Goal: Task Accomplishment & Management: Use online tool/utility

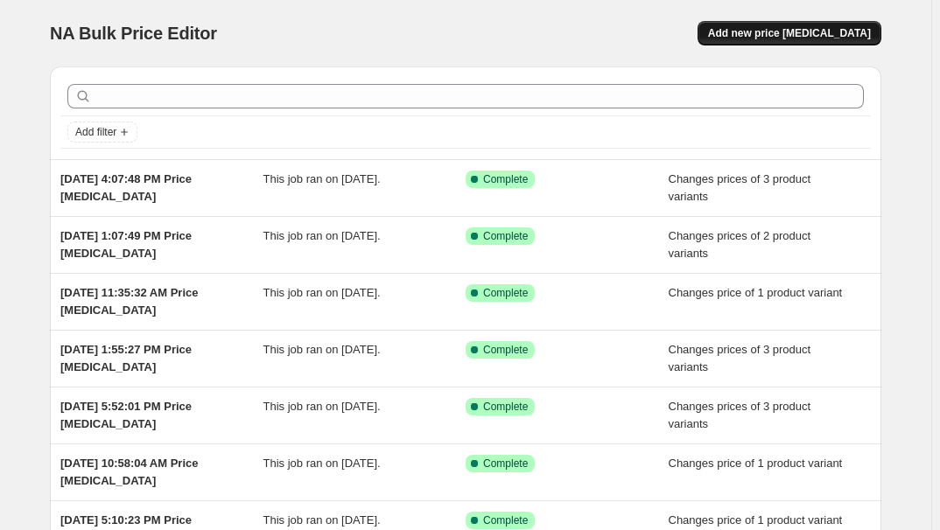
click at [795, 30] on span "Add new price [MEDICAL_DATA]" at bounding box center [789, 33] width 163 height 14
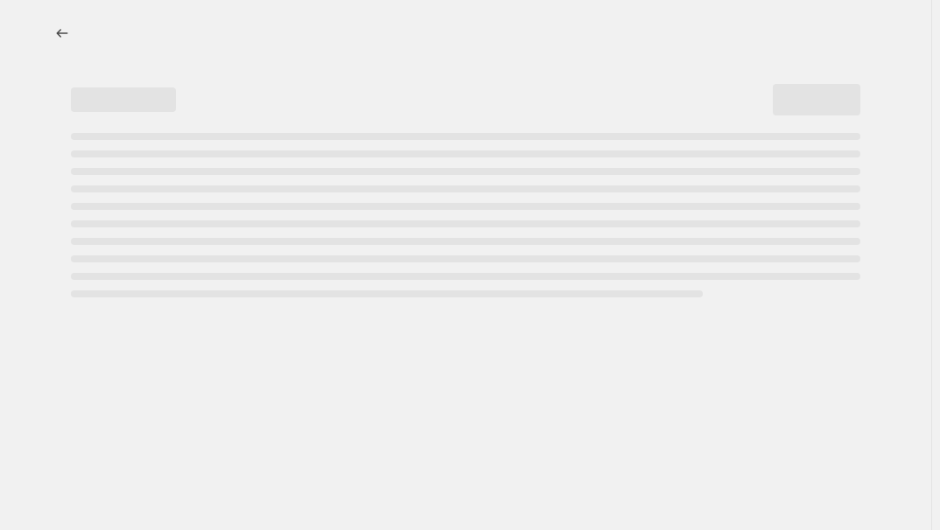
select select "percentage"
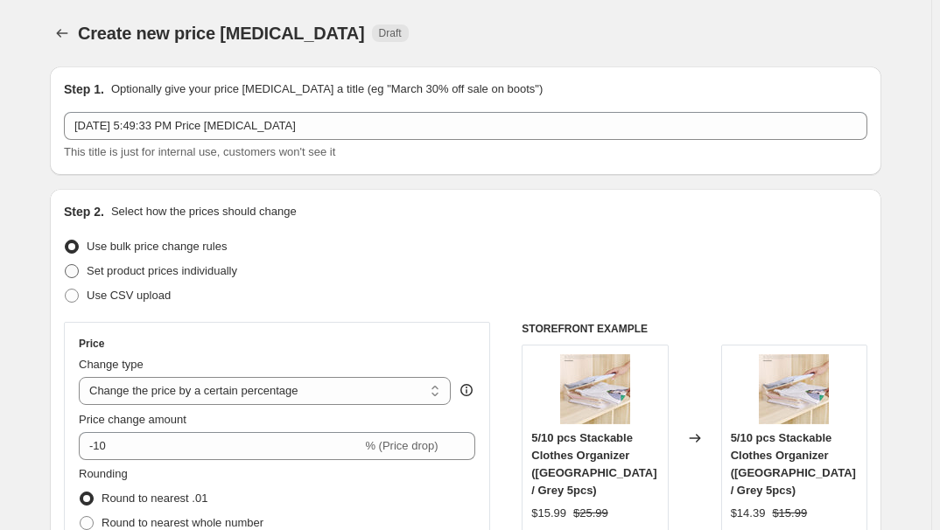
click at [158, 264] on span "Set product prices individually" at bounding box center [162, 270] width 151 height 13
click at [66, 264] on input "Set product prices individually" at bounding box center [65, 264] width 1 height 1
radio input "true"
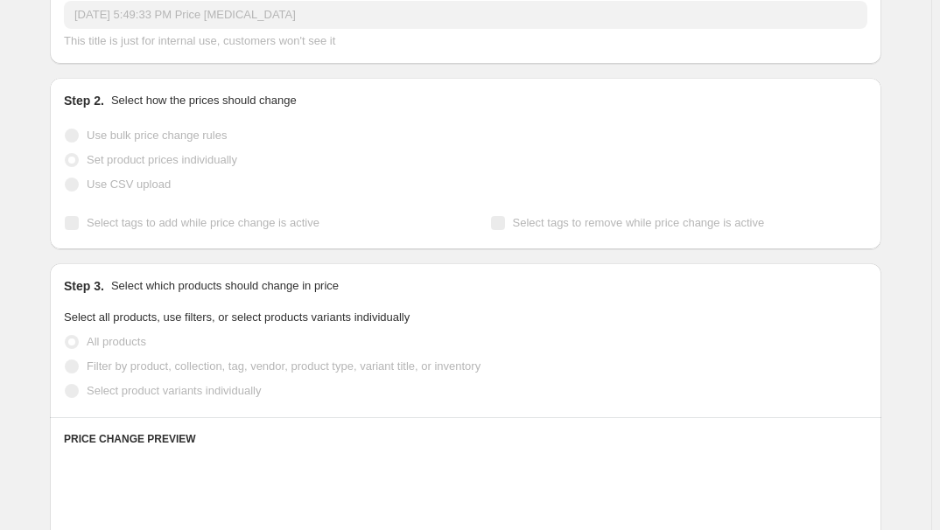
scroll to position [158, 0]
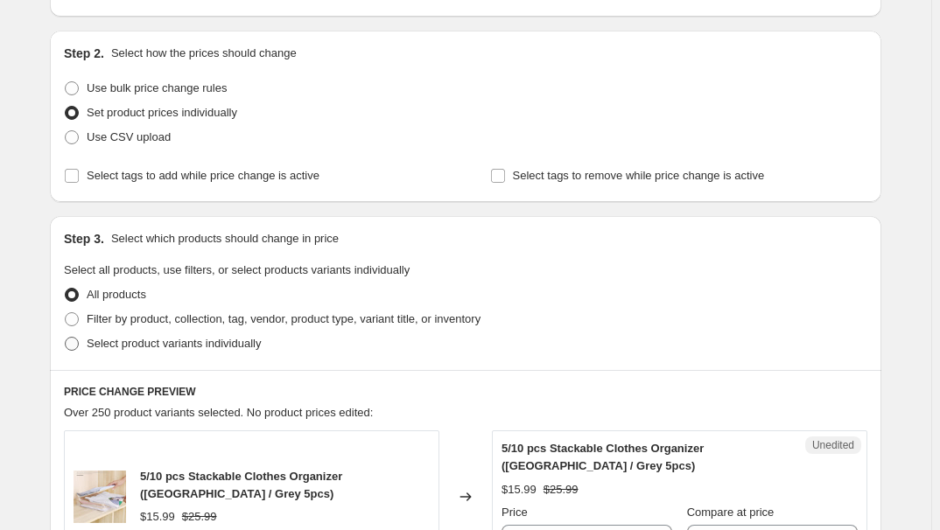
click at [199, 347] on span "Select product variants individually" at bounding box center [174, 343] width 174 height 13
click at [66, 338] on input "Select product variants individually" at bounding box center [65, 337] width 1 height 1
radio input "true"
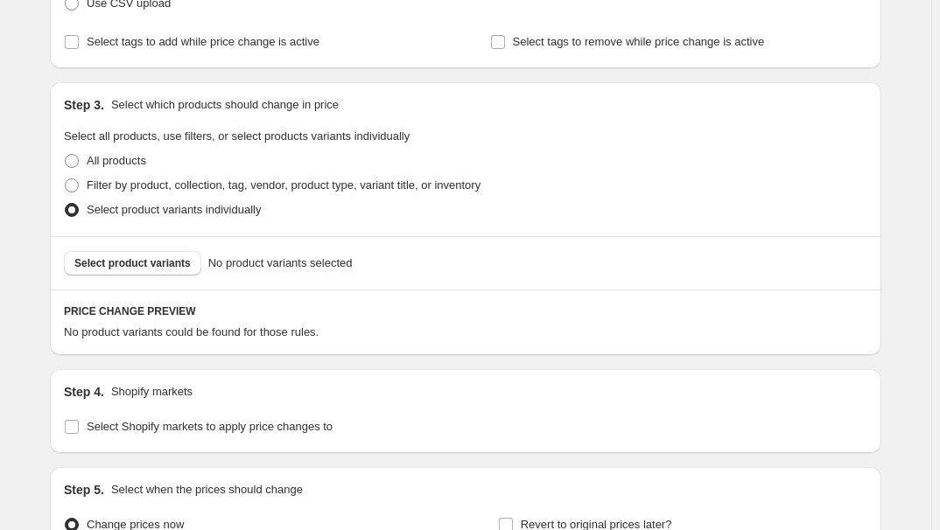
scroll to position [318, 0]
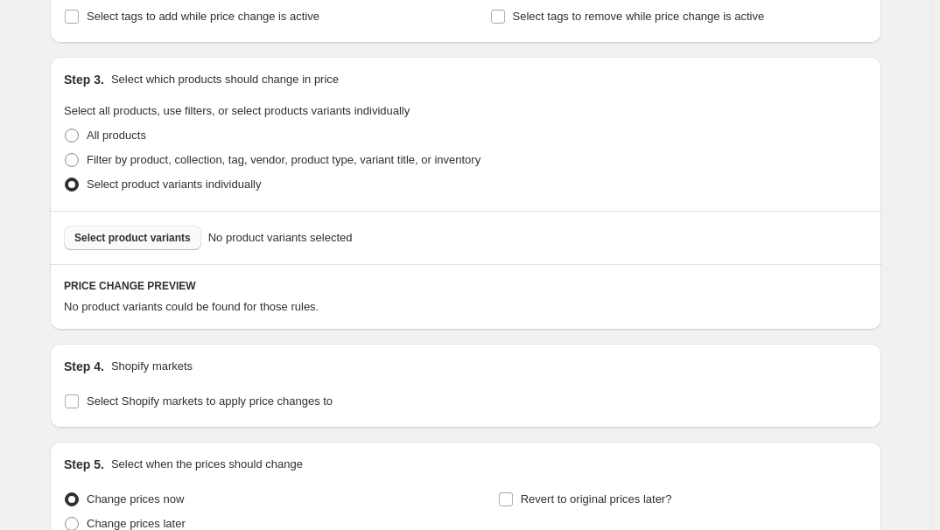
click at [134, 239] on span "Select product variants" at bounding box center [132, 238] width 116 height 14
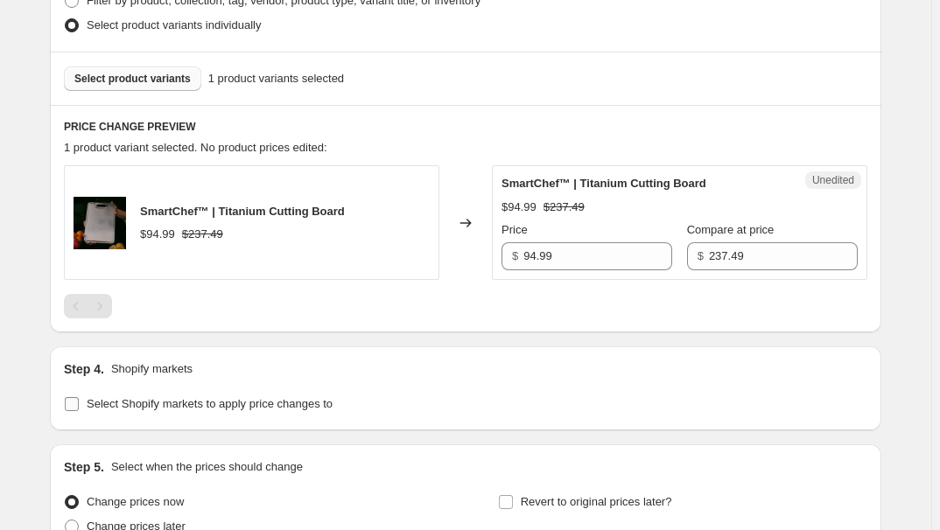
click at [133, 405] on span "Select Shopify markets to apply price changes to" at bounding box center [210, 403] width 246 height 13
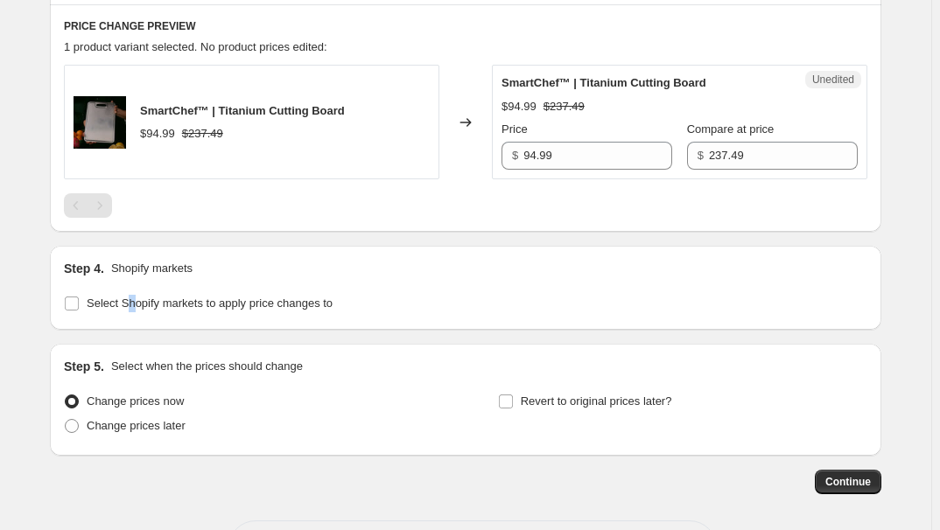
scroll to position [636, 0]
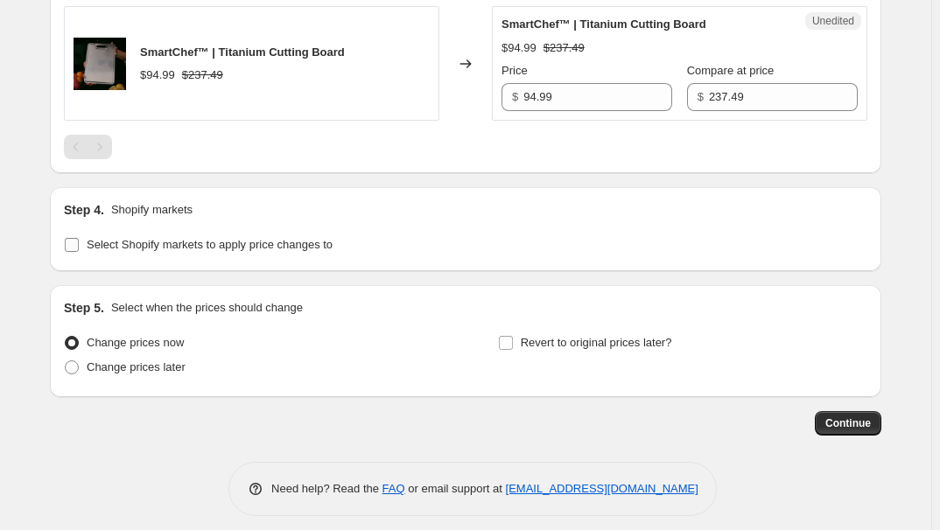
click at [172, 242] on span "Select Shopify markets to apply price changes to" at bounding box center [210, 244] width 246 height 13
click at [79, 242] on input "Select Shopify markets to apply price changes to" at bounding box center [72, 245] width 14 height 14
checkbox input "true"
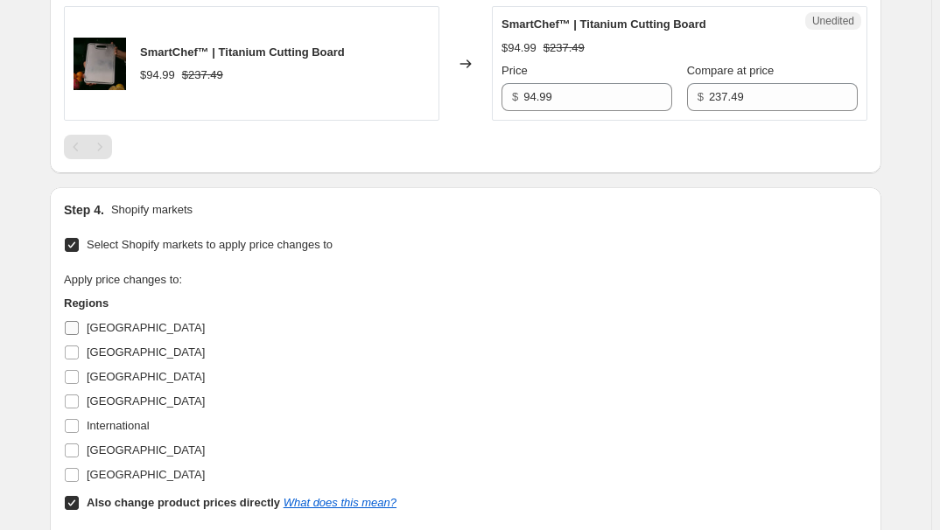
click at [125, 325] on span "[GEOGRAPHIC_DATA]" at bounding box center [146, 327] width 118 height 13
click at [79, 325] on input "[GEOGRAPHIC_DATA]" at bounding box center [72, 328] width 14 height 14
checkbox input "true"
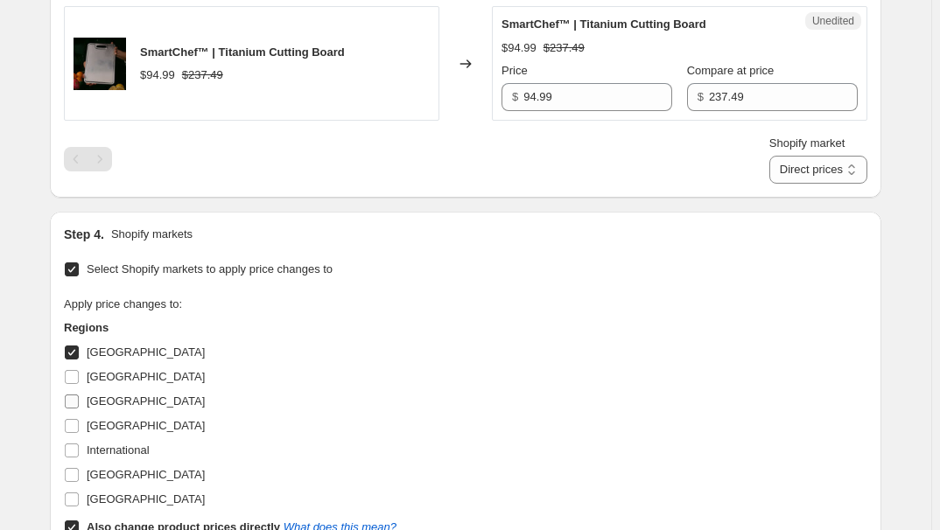
click at [105, 401] on span "[GEOGRAPHIC_DATA]" at bounding box center [146, 401] width 118 height 13
click at [79, 401] on input "[GEOGRAPHIC_DATA]" at bounding box center [72, 402] width 14 height 14
checkbox input "true"
click at [100, 424] on span "[GEOGRAPHIC_DATA]" at bounding box center [146, 425] width 118 height 13
click at [79, 424] on input "[GEOGRAPHIC_DATA]" at bounding box center [72, 426] width 14 height 14
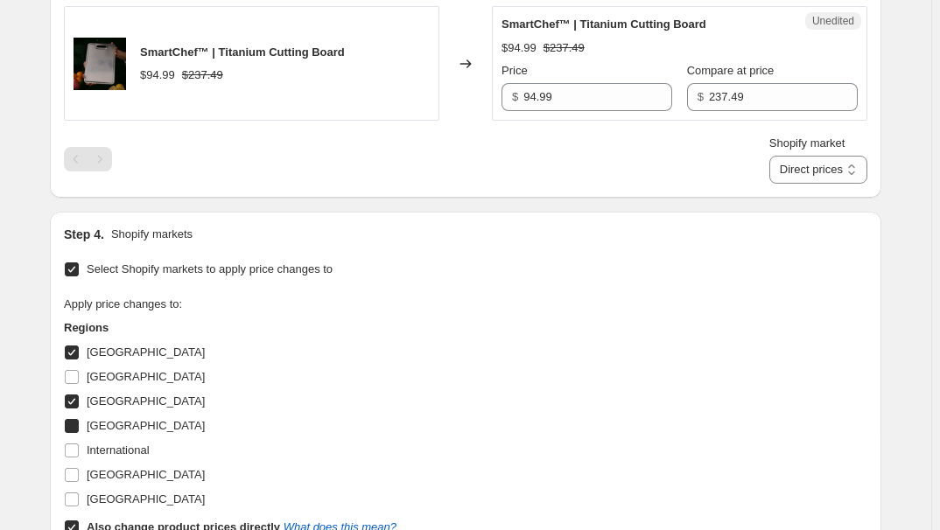
checkbox input "true"
click at [128, 468] on span "[GEOGRAPHIC_DATA]" at bounding box center [146, 474] width 118 height 13
click at [79, 468] on input "[GEOGRAPHIC_DATA]" at bounding box center [72, 475] width 14 height 14
checkbox input "true"
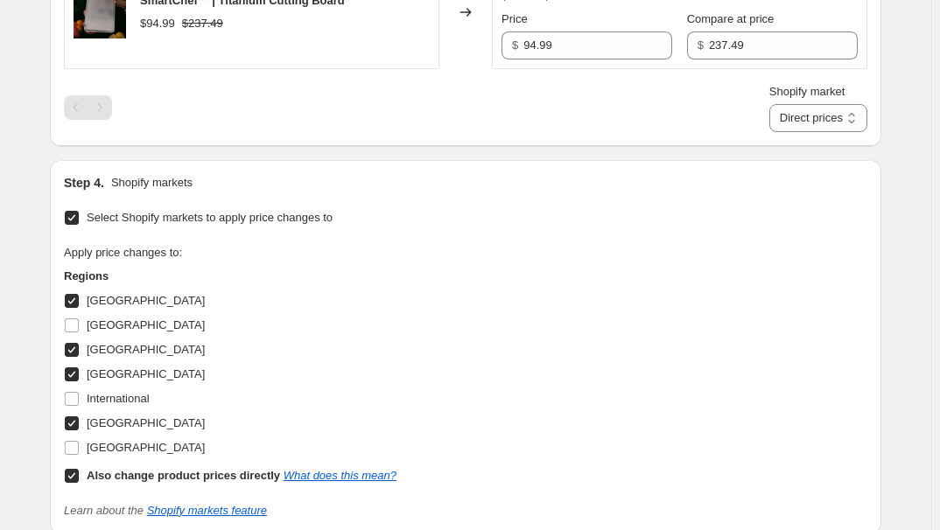
scroll to position [716, 0]
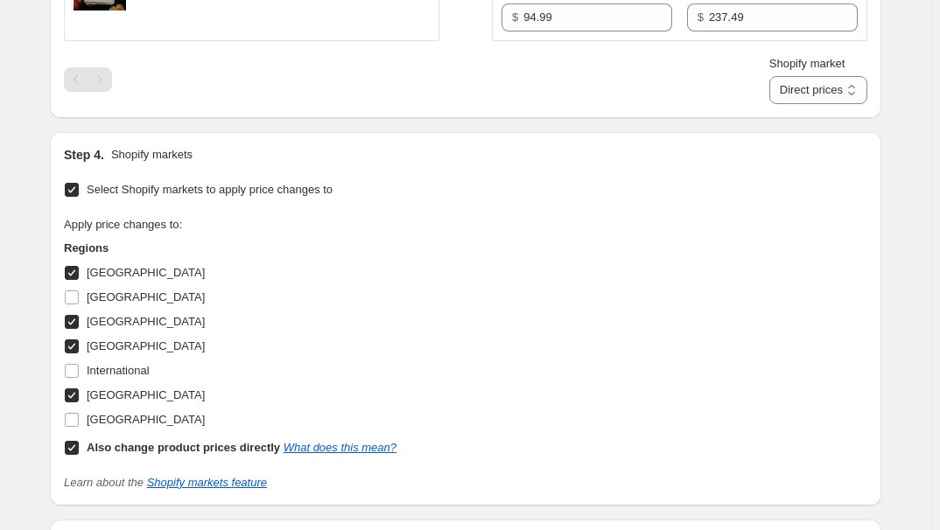
click at [149, 441] on b "Also change product prices directly" at bounding box center [183, 447] width 193 height 13
click at [79, 441] on input "Also change product prices directly What does this mean?" at bounding box center [72, 448] width 14 height 14
checkbox input "false"
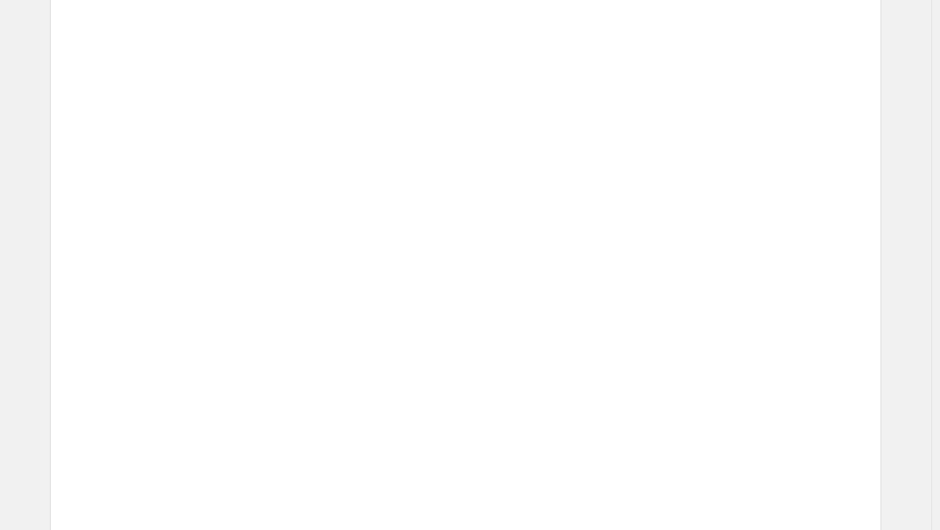
click at [608, 338] on span "$59.05" at bounding box center [618, 337] width 35 height 13
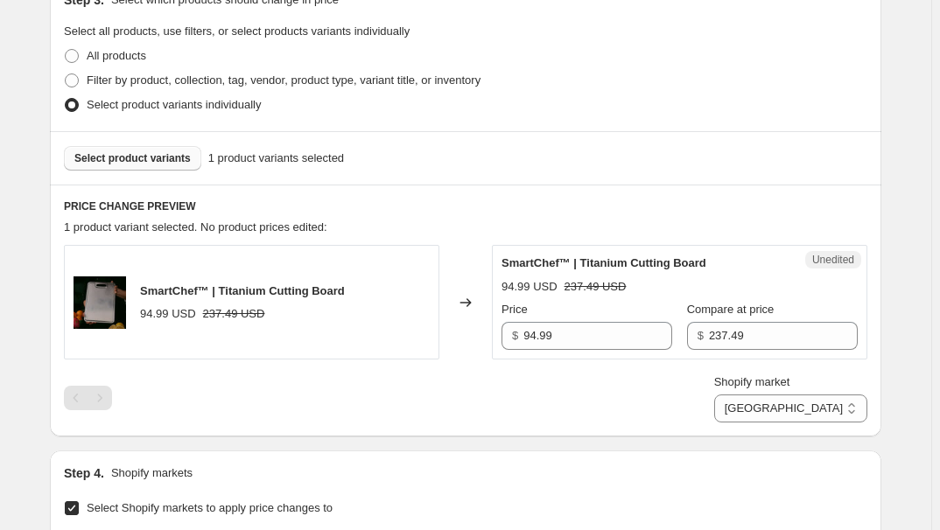
scroll to position [477, 0]
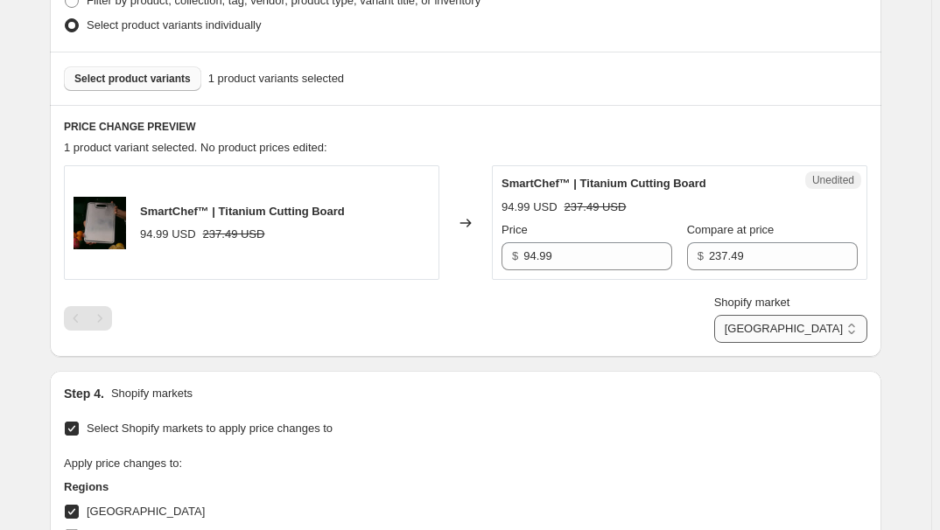
click at [845, 323] on select "[GEOGRAPHIC_DATA] [GEOGRAPHIC_DATA] [GEOGRAPHIC_DATA] [GEOGRAPHIC_DATA]" at bounding box center [790, 329] width 153 height 28
select select "13152354545"
click at [796, 343] on select "[GEOGRAPHIC_DATA] [GEOGRAPHIC_DATA] [GEOGRAPHIC_DATA] [GEOGRAPHIC_DATA]" at bounding box center [790, 329] width 153 height 28
click at [770, 261] on input "239.49" at bounding box center [783, 256] width 149 height 28
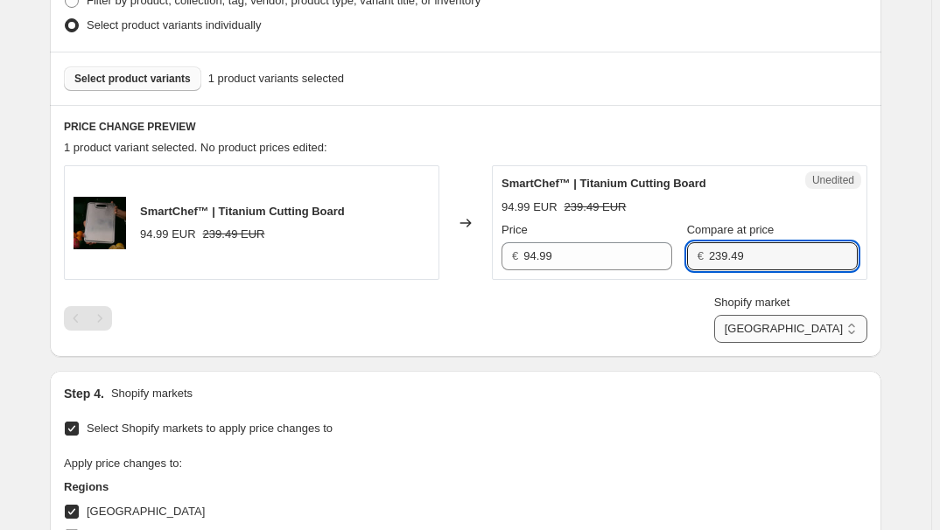
paste input "7"
type input "237.49"
click at [821, 317] on select "[GEOGRAPHIC_DATA] [GEOGRAPHIC_DATA] [GEOGRAPHIC_DATA] [GEOGRAPHIC_DATA]" at bounding box center [790, 329] width 153 height 28
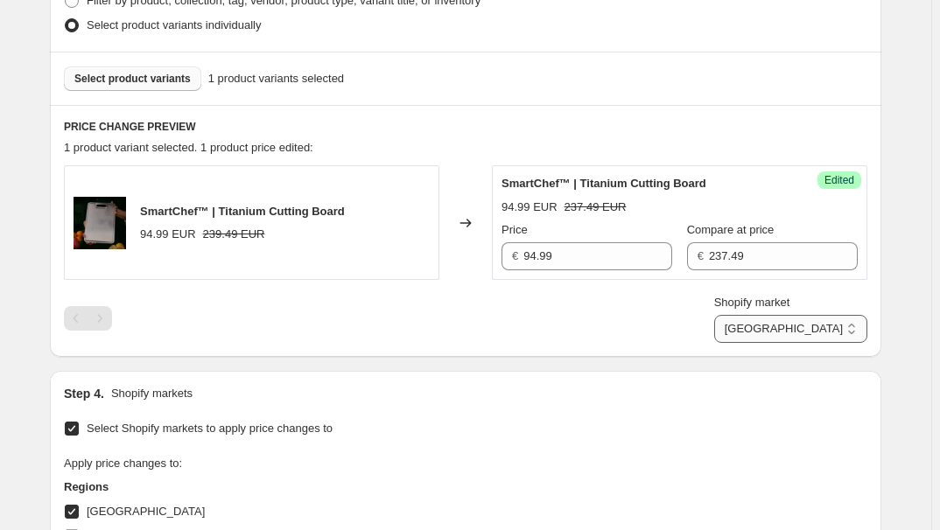
select select "13152321777"
click at [791, 343] on select "[GEOGRAPHIC_DATA] [GEOGRAPHIC_DATA] [GEOGRAPHIC_DATA] [GEOGRAPHIC_DATA]" at bounding box center [790, 329] width 153 height 28
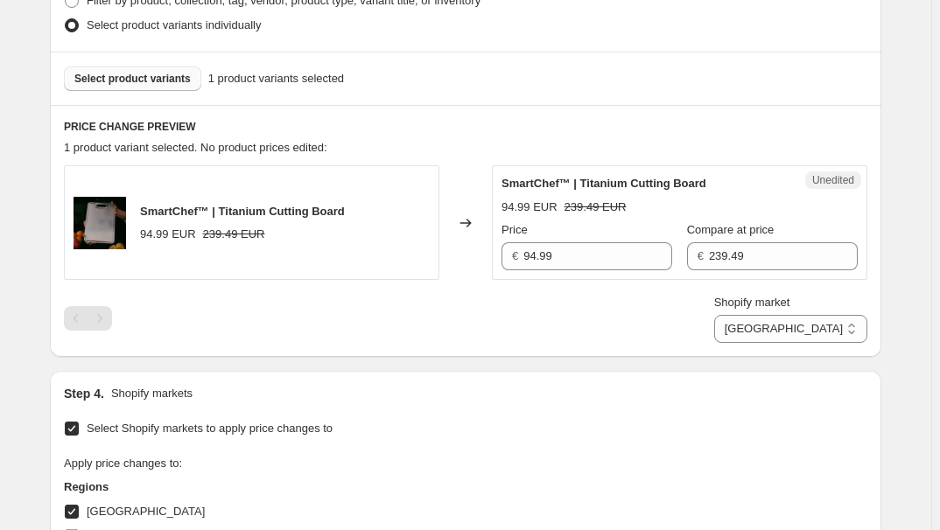
drag, startPoint x: 701, startPoint y: 305, endPoint x: 704, endPoint y: 281, distance: 24.6
click at [700, 305] on div "Shopify market [GEOGRAPHIC_DATA] [GEOGRAPHIC_DATA] [GEOGRAPHIC_DATA] [GEOGRAPHI…" at bounding box center [465, 318] width 803 height 49
click at [742, 252] on input "239.49" at bounding box center [783, 256] width 149 height 28
paste input "7"
type input "237.49"
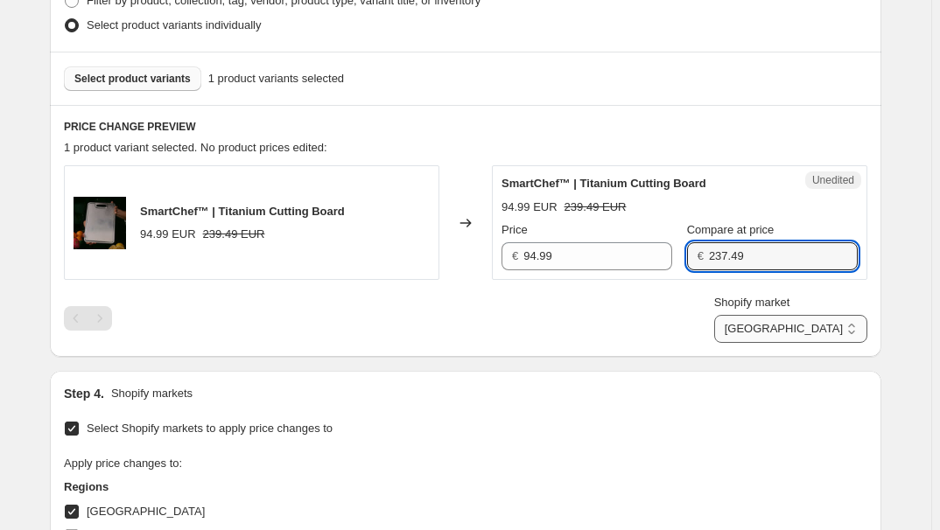
click at [821, 331] on select "[GEOGRAPHIC_DATA] [GEOGRAPHIC_DATA] [GEOGRAPHIC_DATA] [GEOGRAPHIC_DATA]" at bounding box center [790, 329] width 153 height 28
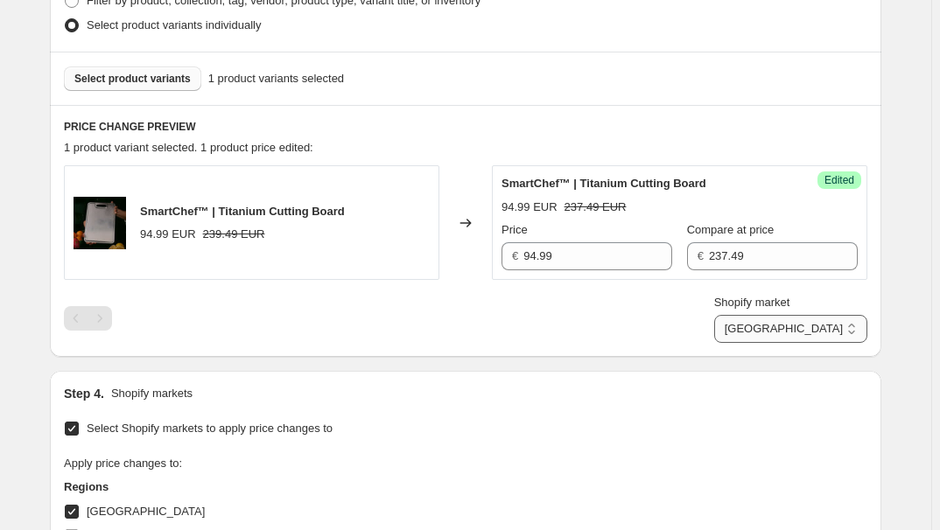
select select "7501644017"
click at [754, 343] on select "[GEOGRAPHIC_DATA] [GEOGRAPHIC_DATA] [GEOGRAPHIC_DATA] [GEOGRAPHIC_DATA]" at bounding box center [790, 329] width 153 height 28
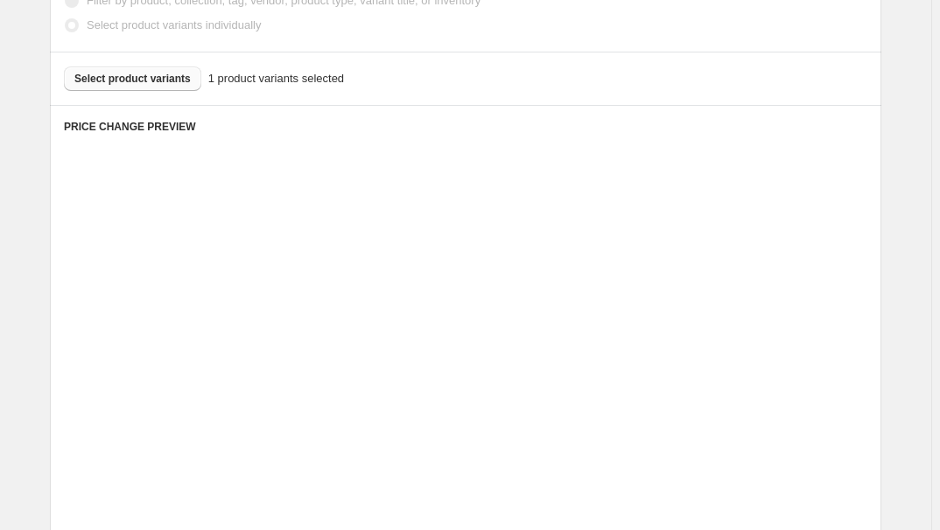
click at [736, 398] on div "Unedited Placeholder 53.15 EUR 59.05 EUR Price € 53.15 Compare at price € 59.05" at bounding box center [679, 346] width 375 height 115
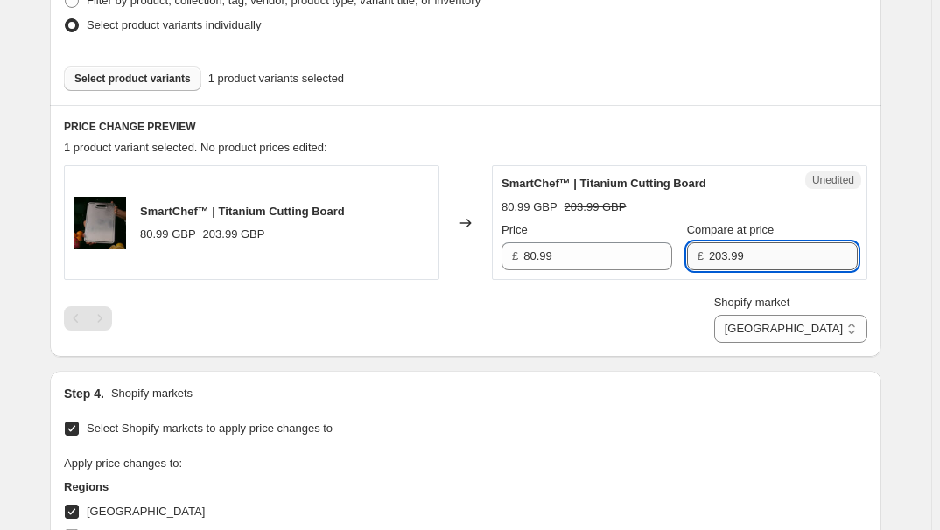
click at [743, 253] on input "203.99" at bounding box center [783, 256] width 149 height 28
type input "201.99"
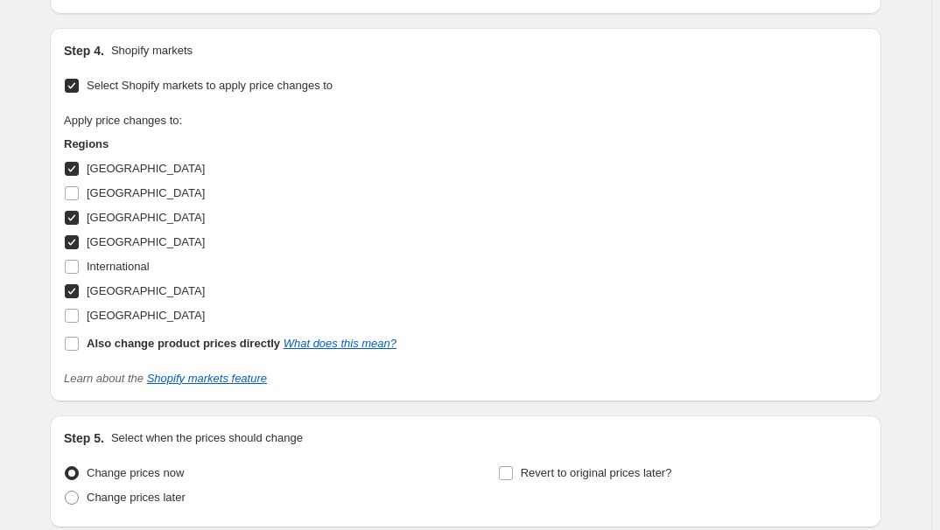
scroll to position [960, 0]
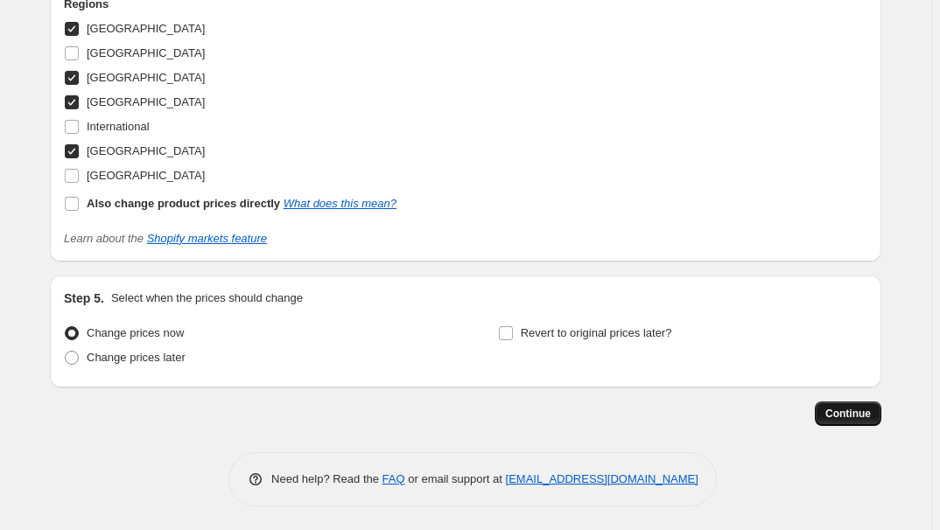
click at [834, 408] on span "Continue" at bounding box center [848, 414] width 46 height 14
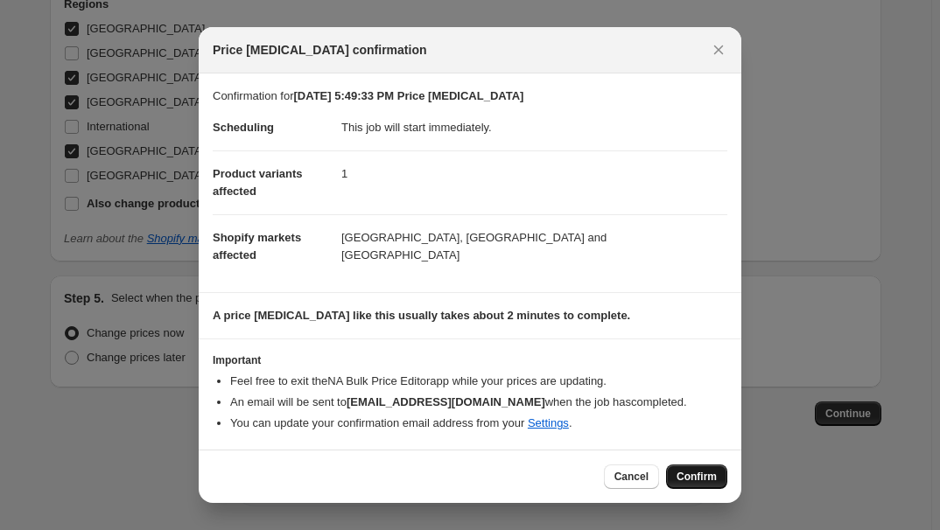
click at [693, 473] on span "Confirm" at bounding box center [697, 477] width 40 height 14
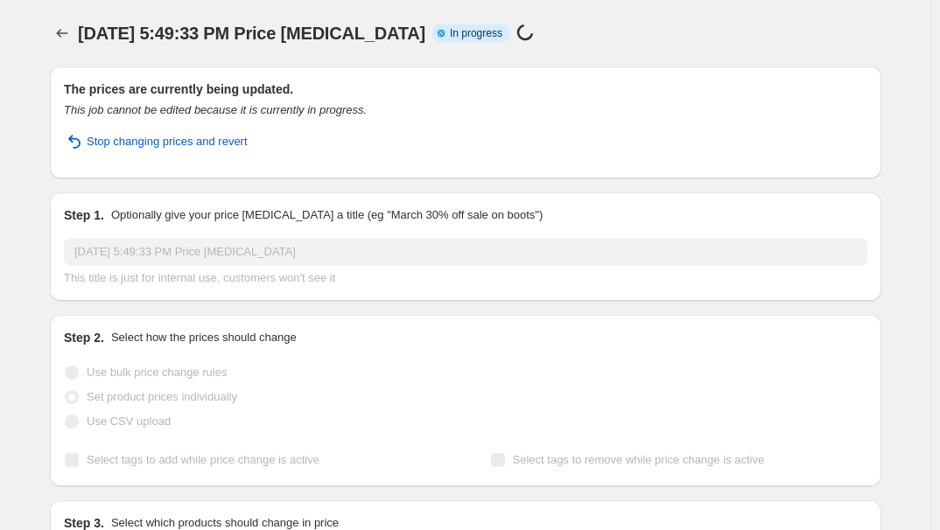
select select "7501644017"
